Goal: Task Accomplishment & Management: Manage account settings

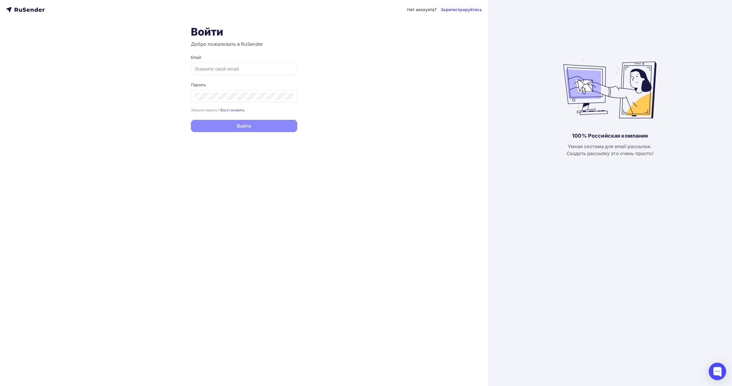
type input "[EMAIL_ADDRESS][DOMAIN_NAME]"
click at [246, 126] on button "Войти" at bounding box center [244, 126] width 106 height 12
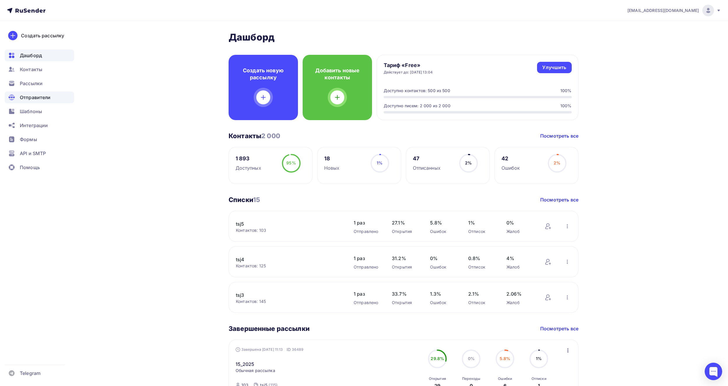
click at [29, 98] on span "Отправители" at bounding box center [35, 97] width 31 height 7
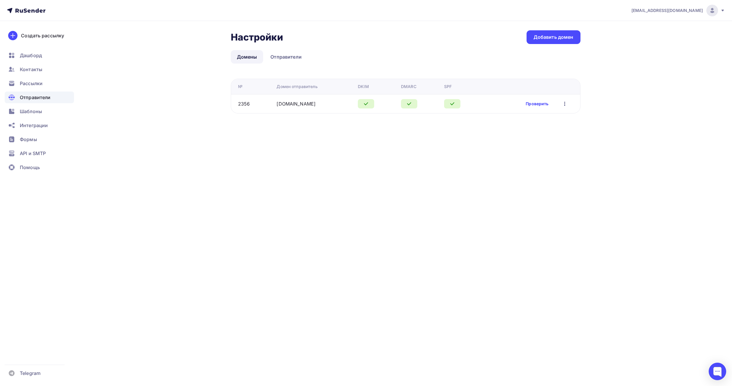
click at [539, 106] on link "Проверить" at bounding box center [537, 104] width 23 height 6
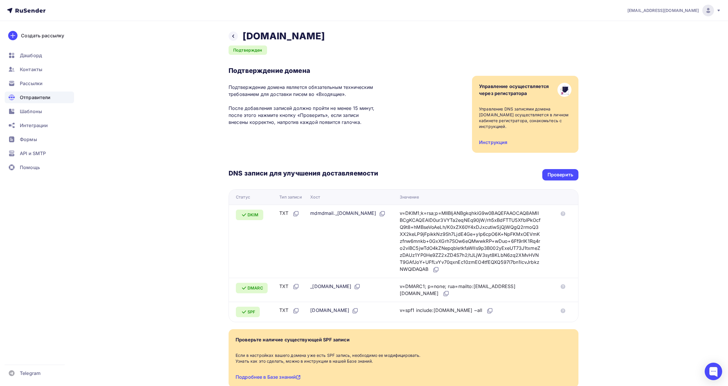
click at [35, 100] on span "Отправители" at bounding box center [35, 97] width 31 height 7
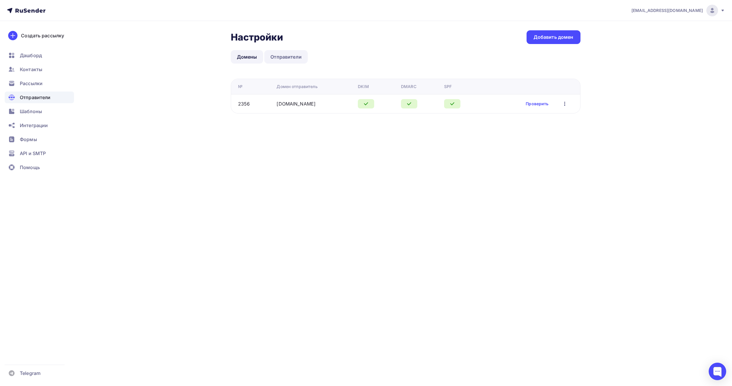
click at [292, 60] on link "Отправители" at bounding box center [285, 56] width 43 height 13
click at [252, 57] on link "Домены" at bounding box center [247, 56] width 33 height 13
click at [544, 103] on link "Проверить" at bounding box center [537, 104] width 23 height 6
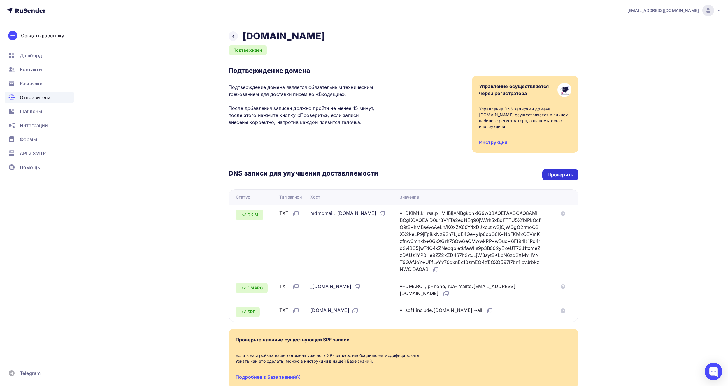
click at [567, 175] on div "Проверить" at bounding box center [560, 174] width 26 height 7
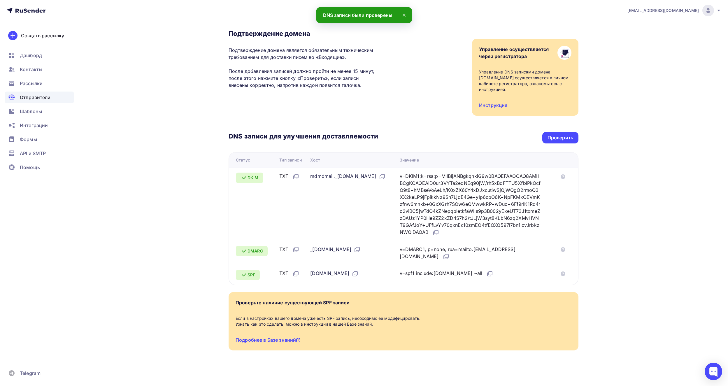
scroll to position [39, 0]
